Goal: Information Seeking & Learning: Learn about a topic

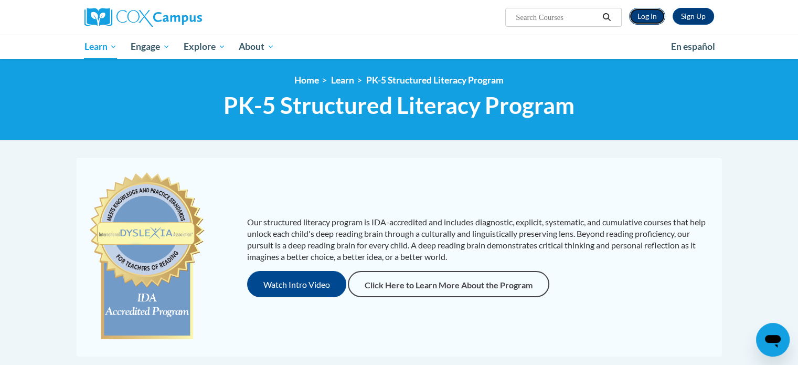
click at [650, 22] on link "Log In" at bounding box center [647, 16] width 36 height 17
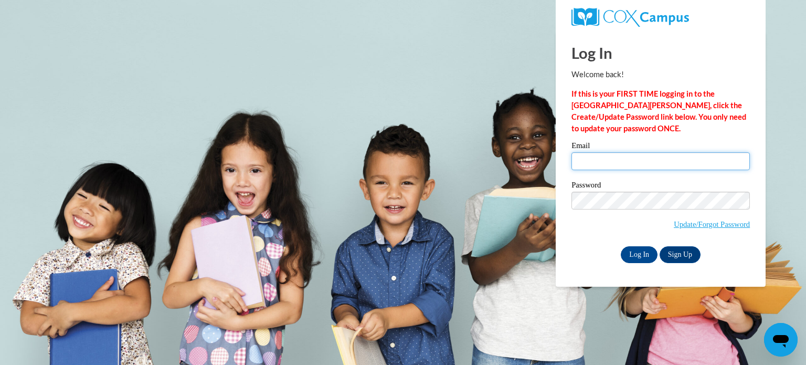
click at [673, 163] on input "Email" at bounding box center [661, 161] width 178 height 18
type input "[EMAIL_ADDRESS][DOMAIN_NAME]"
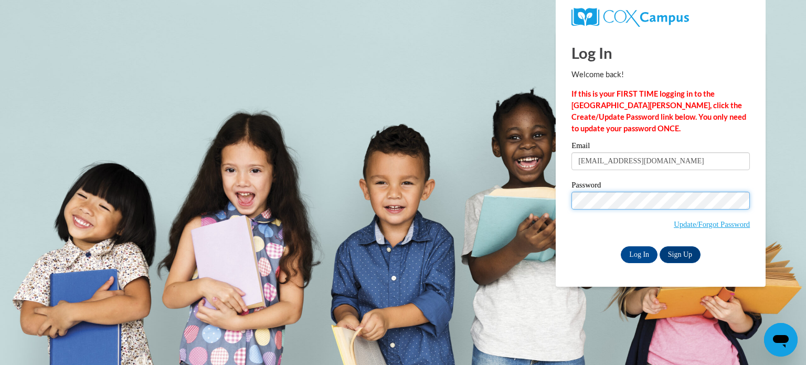
click at [621, 246] on input "Log In" at bounding box center [639, 254] width 37 height 17
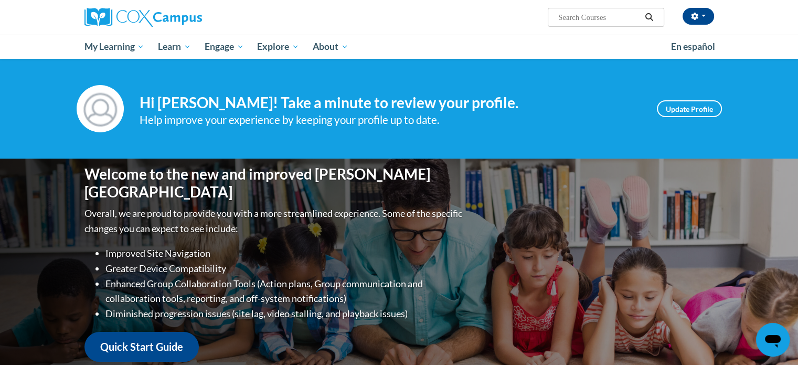
scroll to position [210, 0]
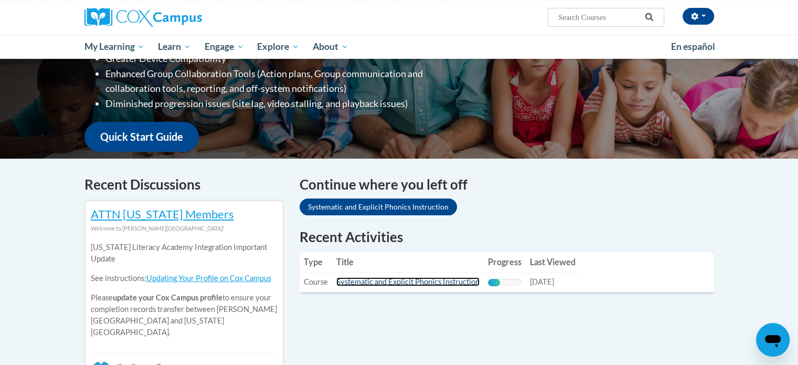
click at [426, 284] on link "Systematic and Explicit Phonics Instruction" at bounding box center [408, 281] width 143 height 9
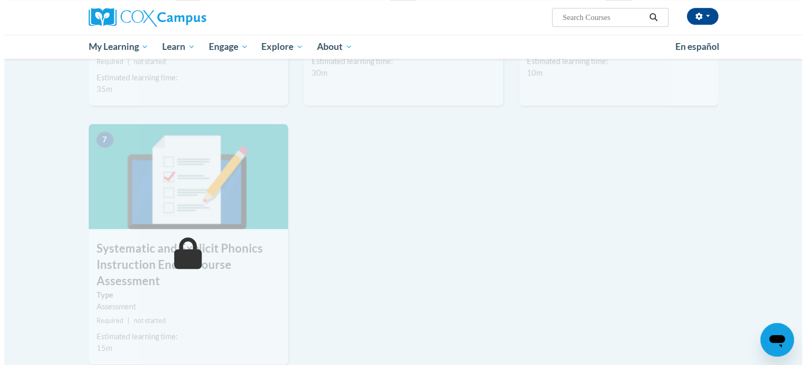
scroll to position [351, 0]
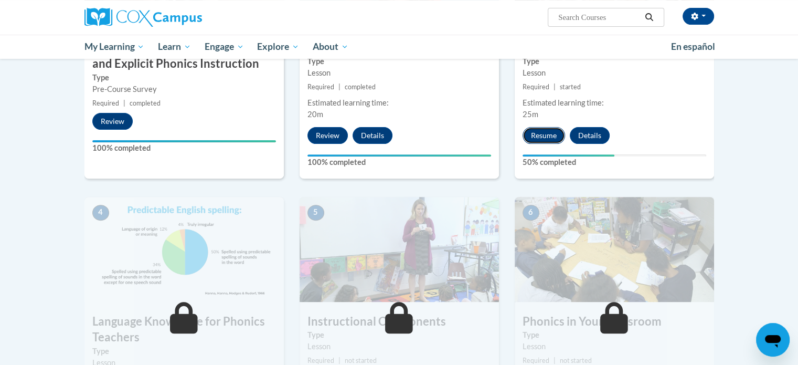
click at [552, 138] on button "Resume" at bounding box center [544, 135] width 43 height 17
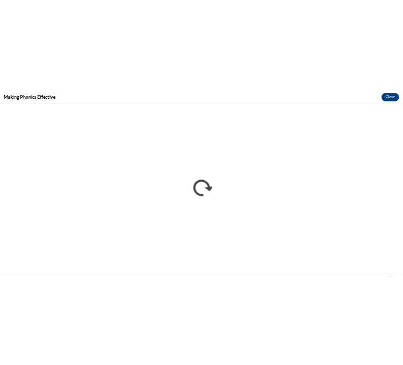
scroll to position [0, 0]
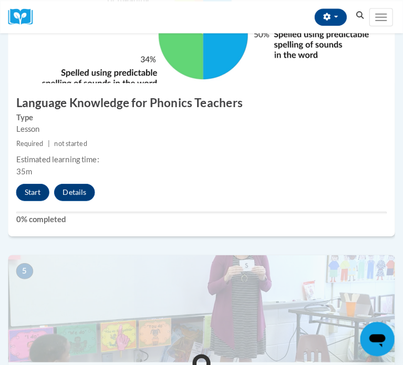
scroll to position [1032, 0]
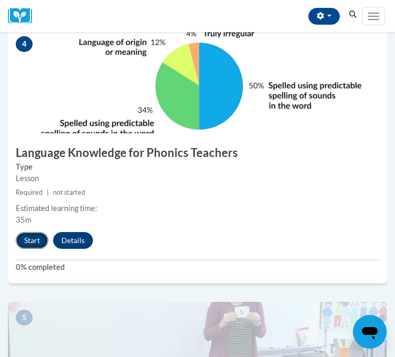
click at [37, 249] on button "Start" at bounding box center [32, 240] width 33 height 17
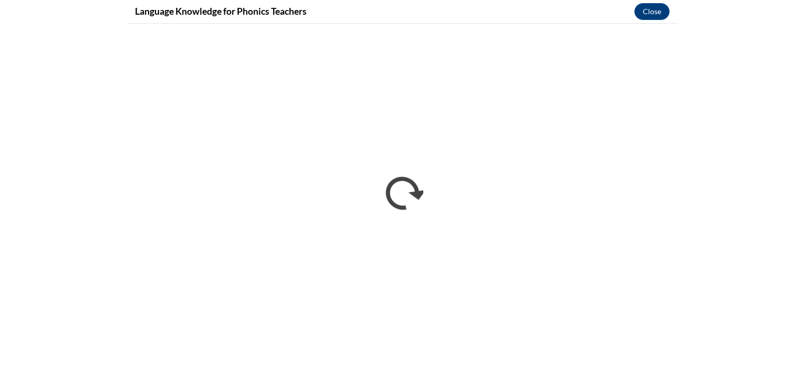
scroll to position [981, 0]
